Goal: Task Accomplishment & Management: Use online tool/utility

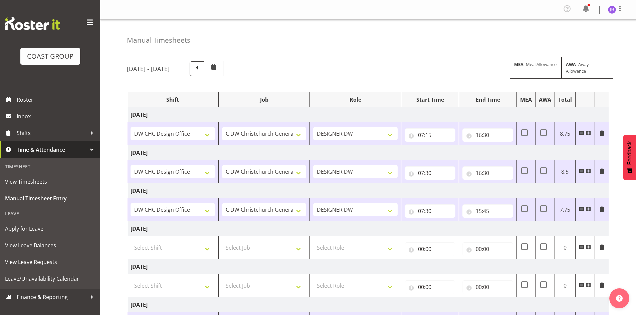
select select "1512"
select select "624"
select select "1512"
select select "624"
select select "1512"
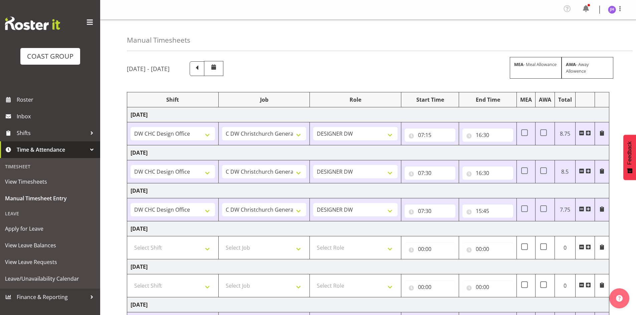
select select "624"
select select "1512"
select select "624"
select select "1512"
select select "624"
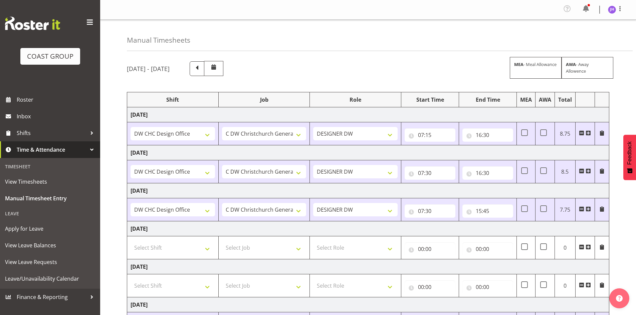
select select "1512"
select select "624"
select select "1512"
select select "624"
